Goal: Task Accomplishment & Management: Manage account settings

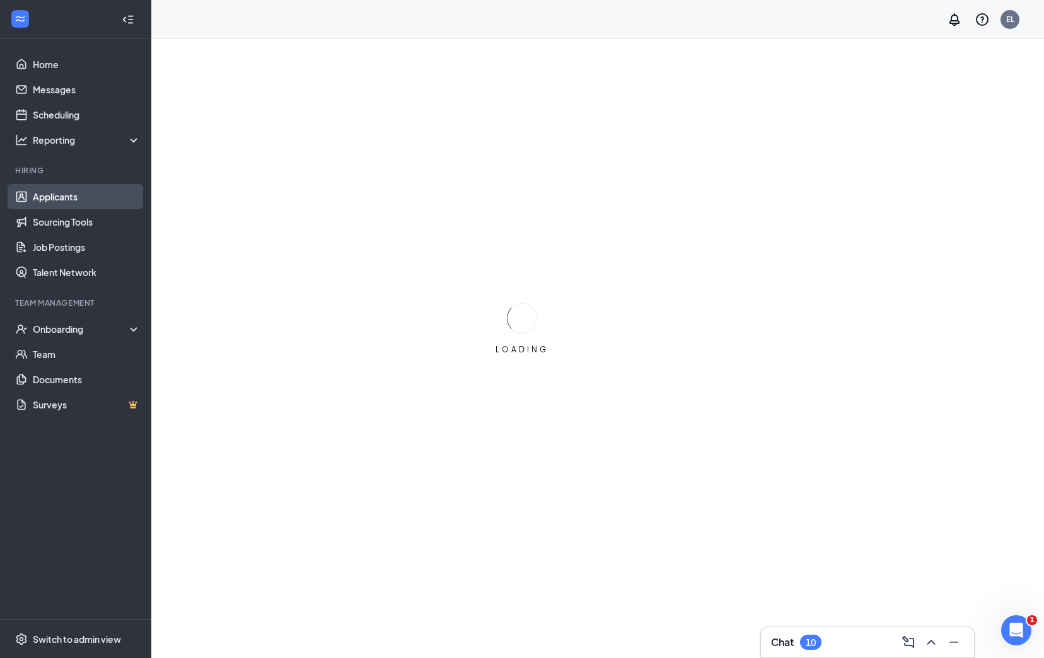
click at [93, 202] on link "Applicants" at bounding box center [87, 196] width 108 height 25
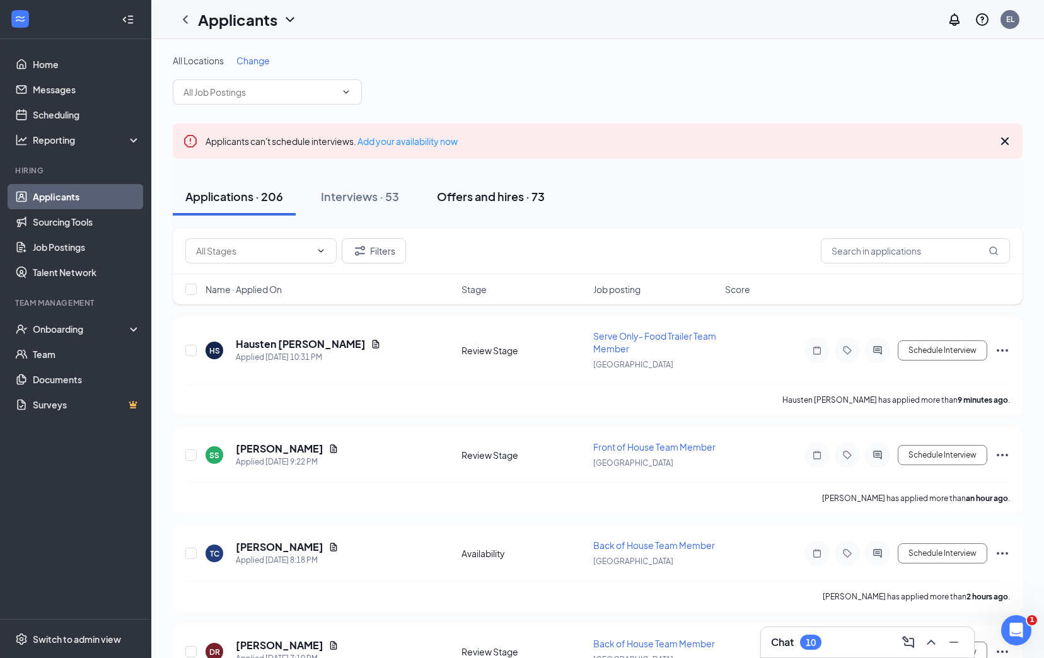
click at [516, 200] on div "Offers and hires · 73" at bounding box center [491, 197] width 108 height 16
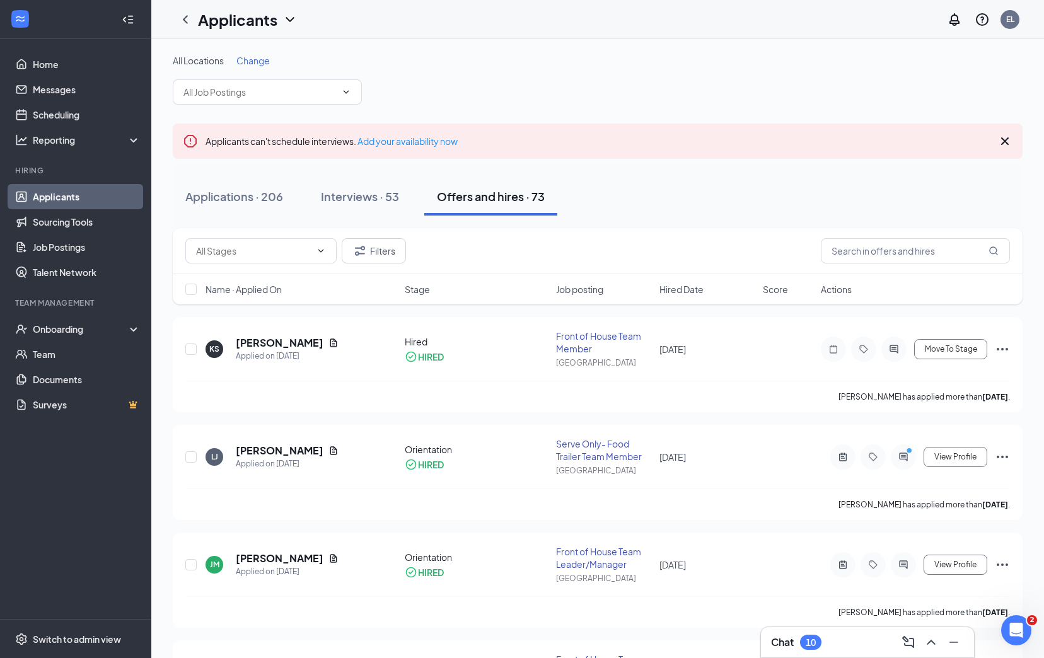
click at [682, 295] on span "Hired Date" at bounding box center [682, 289] width 44 height 13
click at [673, 289] on span "Hired Date" at bounding box center [682, 289] width 44 height 13
click at [379, 194] on div "Interviews · 53" at bounding box center [360, 197] width 78 height 16
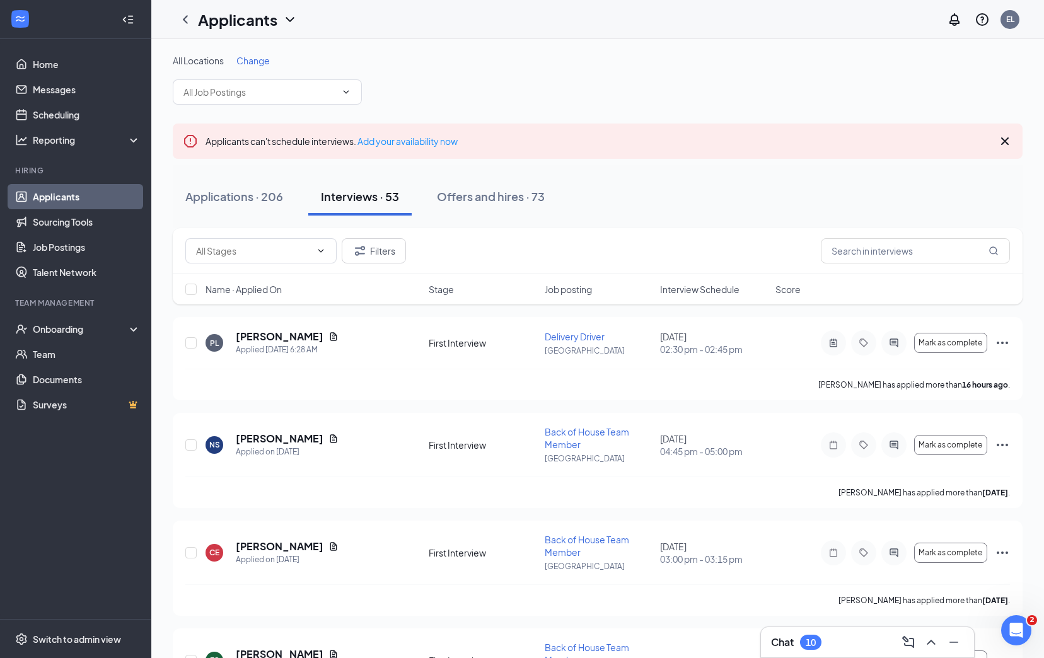
click at [709, 294] on span "Interview Schedule" at bounding box center [699, 289] width 79 height 13
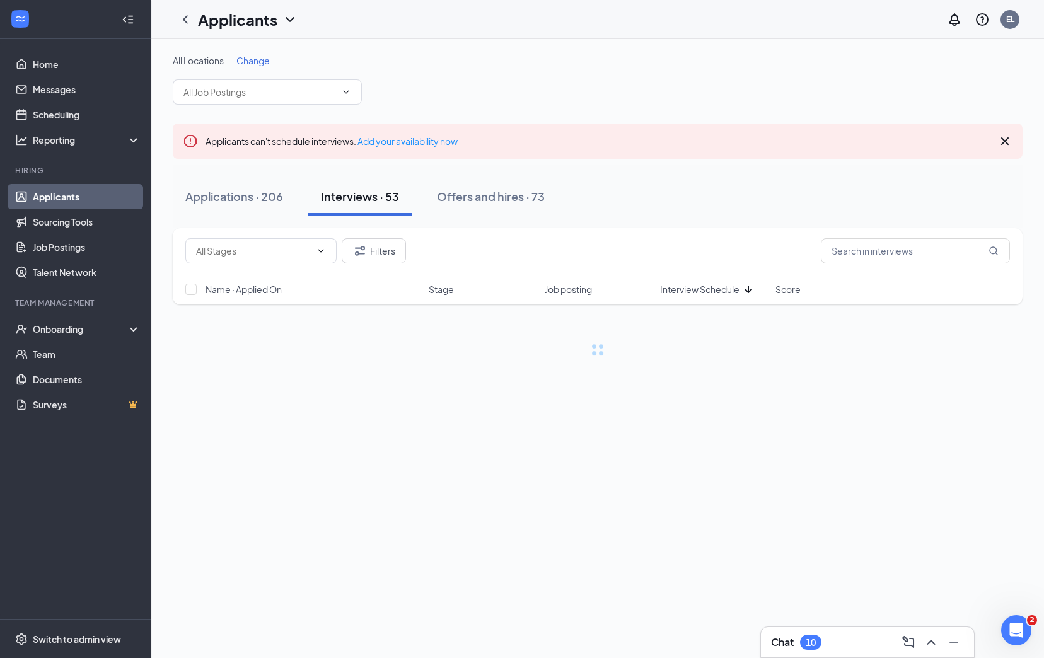
click at [707, 293] on span "Interview Schedule" at bounding box center [699, 289] width 79 height 13
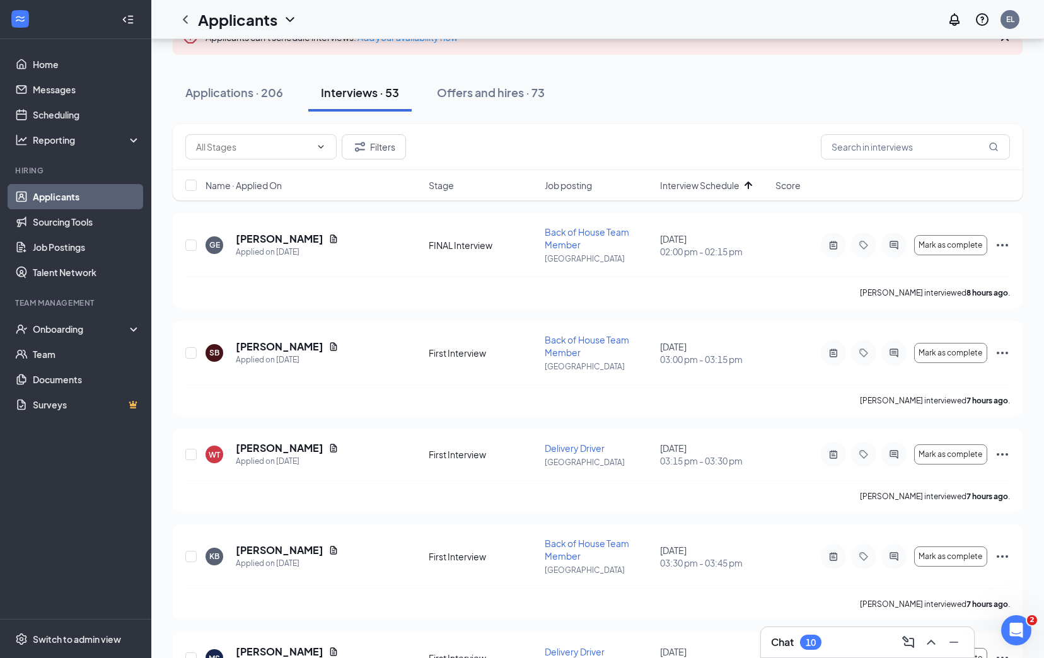
scroll to position [105, 0]
click at [839, 453] on icon "ActiveNote" at bounding box center [833, 454] width 15 height 10
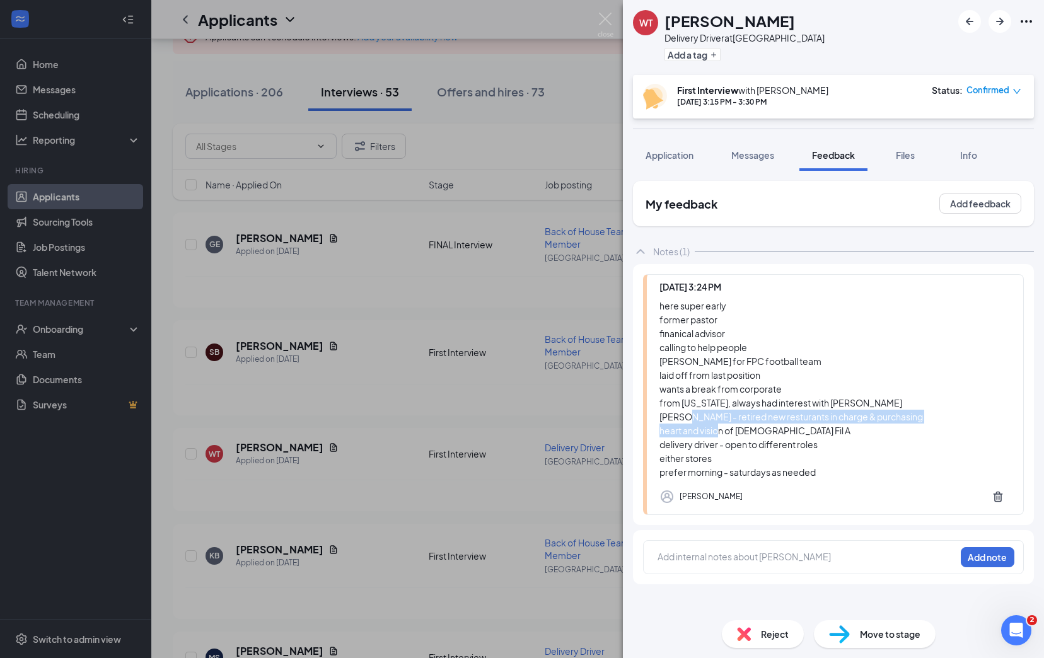
drag, startPoint x: 738, startPoint y: 407, endPoint x: 793, endPoint y: 423, distance: 57.9
click at [793, 423] on div "here super early former pastor finanical advisor calling to help people [PERSON…" at bounding box center [835, 389] width 351 height 180
click at [793, 427] on div "here super early former pastor finanical advisor calling to help people [PERSON…" at bounding box center [835, 389] width 351 height 180
click at [682, 158] on span "Application" at bounding box center [670, 154] width 48 height 11
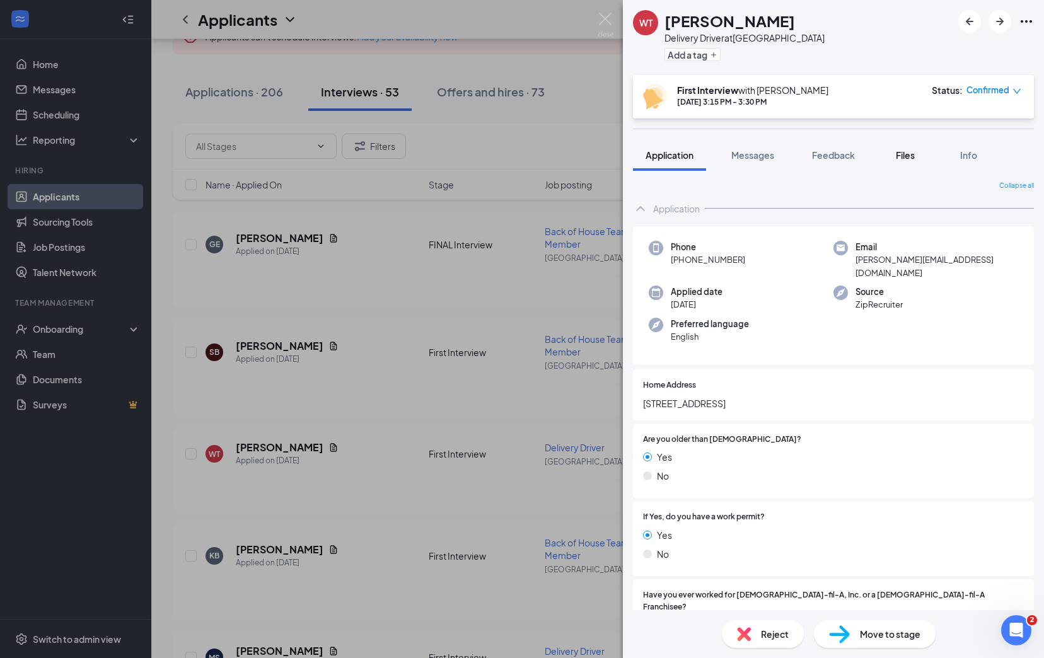
click at [904, 166] on button "Files" at bounding box center [905, 155] width 50 height 32
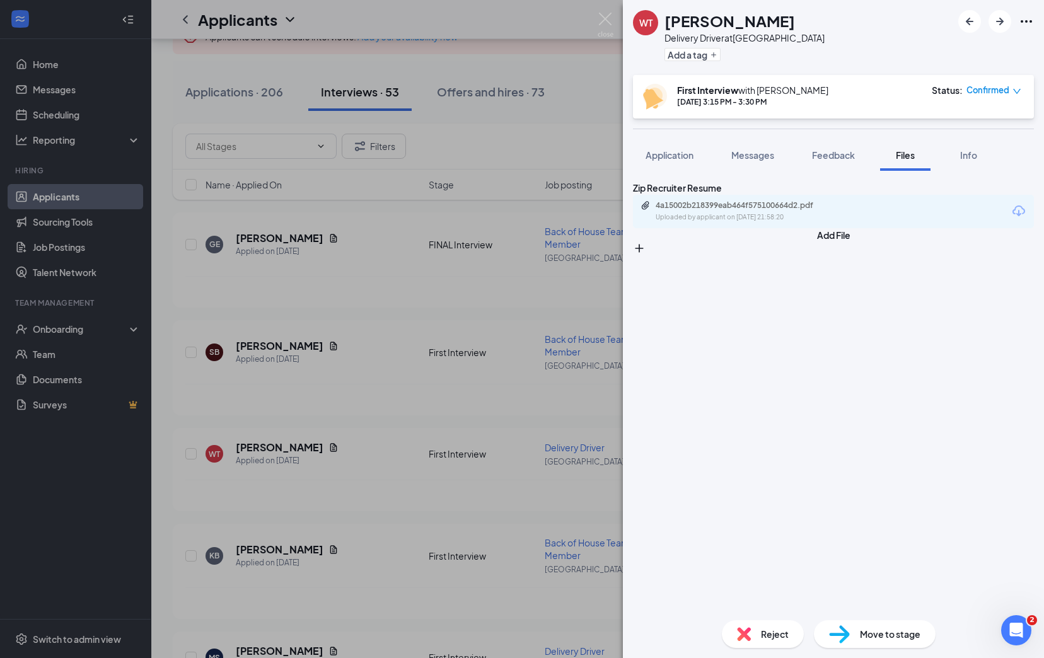
click at [797, 223] on div "Uploaded by applicant on [DATE] 21:58:20" at bounding box center [750, 217] width 189 height 10
